Goal: Check status: Check status

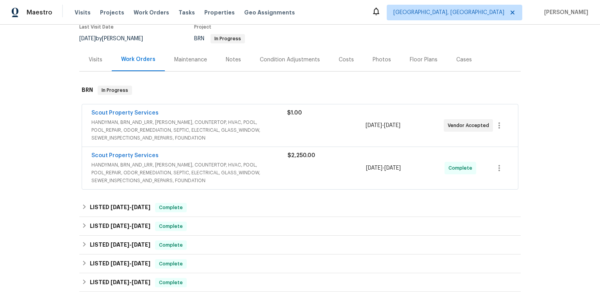
scroll to position [113, 0]
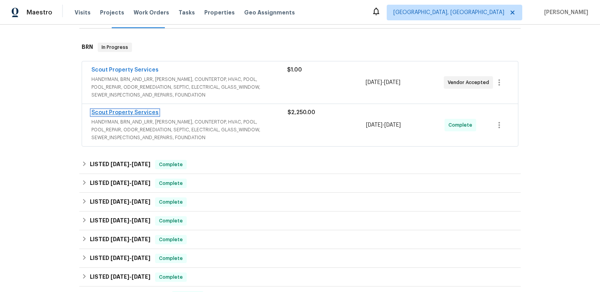
click at [159, 115] on link "Scout Property Services" at bounding box center [124, 112] width 67 height 5
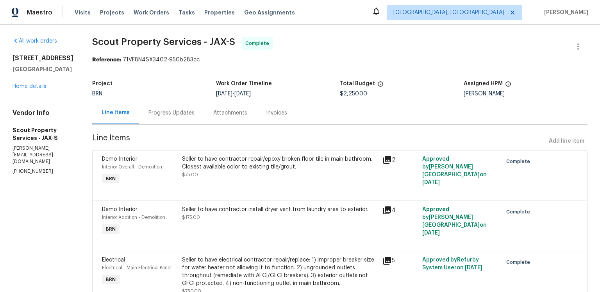
click at [194, 117] on div "Progress Updates" at bounding box center [171, 113] width 46 height 8
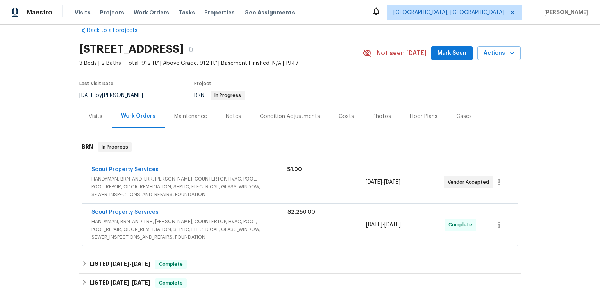
scroll to position [28, 0]
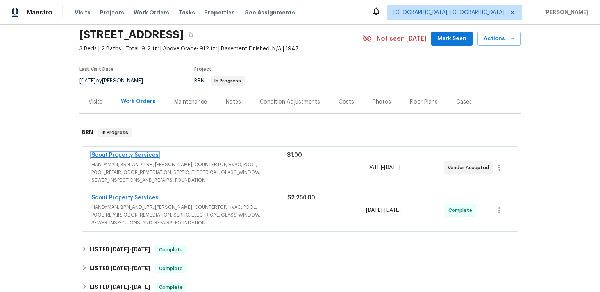
click at [135, 158] on link "Scout Property Services" at bounding box center [124, 154] width 67 height 5
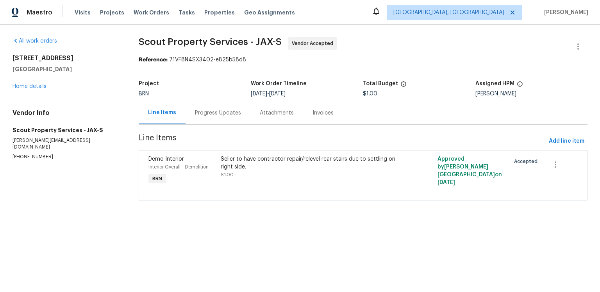
click at [241, 117] on div "Progress Updates" at bounding box center [218, 113] width 46 height 8
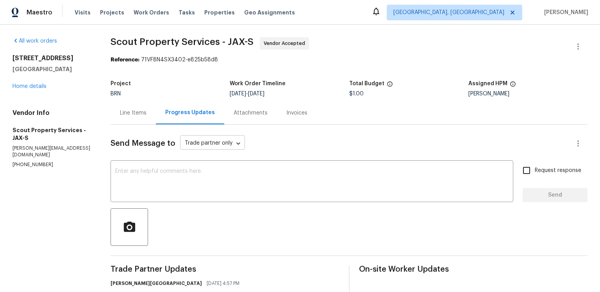
scroll to position [98, 0]
